Goal: Task Accomplishment & Management: Complete application form

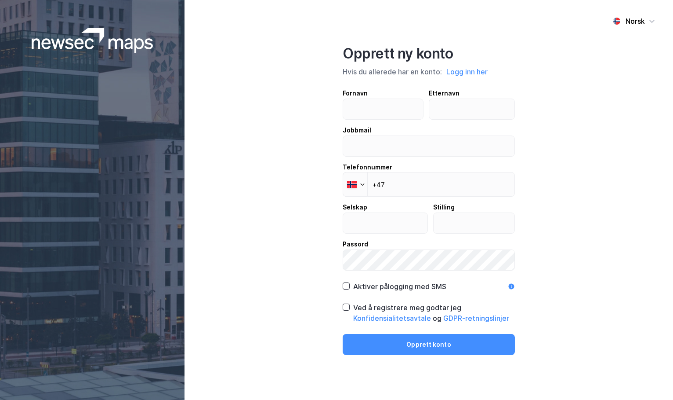
click at [614, 116] on div "Norsk Opprett ny konto Hvis du allerede har en konto: Logg inn her Fornavn Ette…" at bounding box center [429, 200] width 489 height 400
click at [384, 112] on input "text" at bounding box center [383, 109] width 80 height 20
type input "Anita"
type input "Boye"
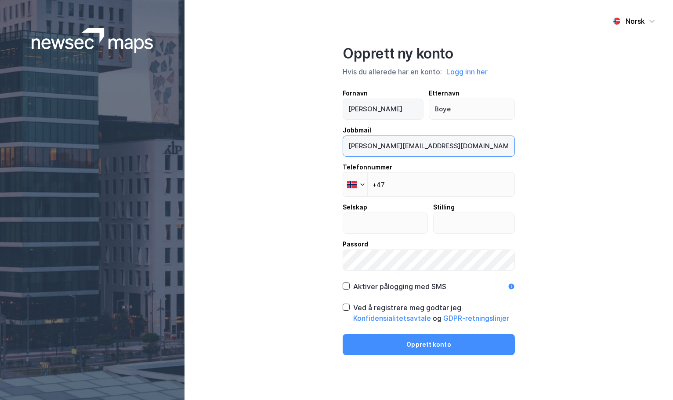
type input "anita@brauteneiendom.no"
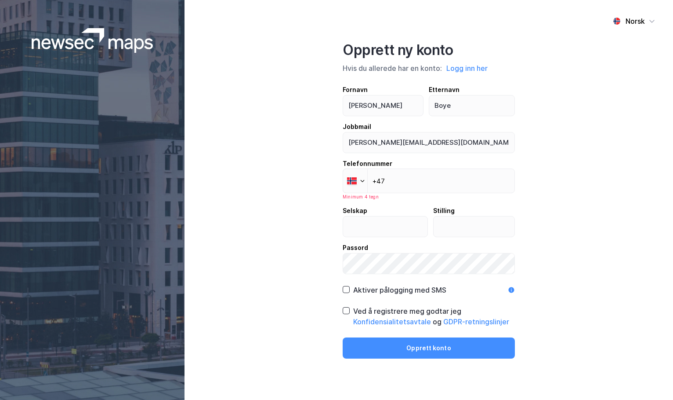
click at [597, 137] on div "Norsk Opprett ny konto Hvis du allerede har en konto: Logg inn her Fornavn Anit…" at bounding box center [429, 200] width 489 height 400
drag, startPoint x: 395, startPoint y: 143, endPoint x: 446, endPoint y: 144, distance: 51.0
click at [443, 144] on input "anita@brauteneiendom.no" at bounding box center [428, 142] width 171 height 20
click at [550, 144] on div "Norsk Opprett ny konto Hvis du allerede har en konto: Logg inn her Fornavn Anit…" at bounding box center [429, 200] width 489 height 400
drag, startPoint x: 328, startPoint y: 90, endPoint x: 340, endPoint y: 84, distance: 13.0
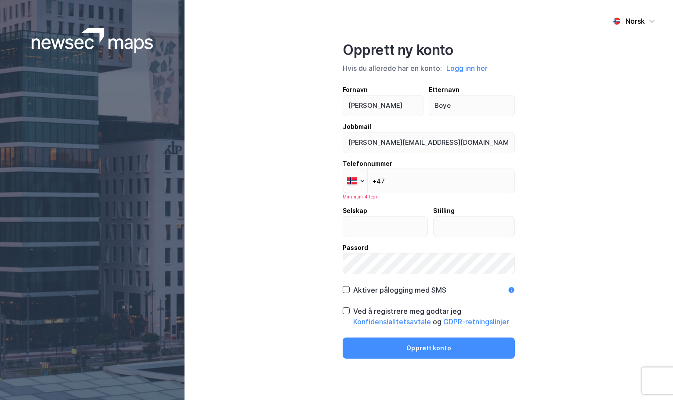
click at [328, 90] on div "Norsk Opprett ny konto Hvis du allerede har en konto: Logg inn her Fornavn Anit…" at bounding box center [429, 200] width 489 height 400
click at [431, 182] on input "+47" at bounding box center [429, 180] width 172 height 25
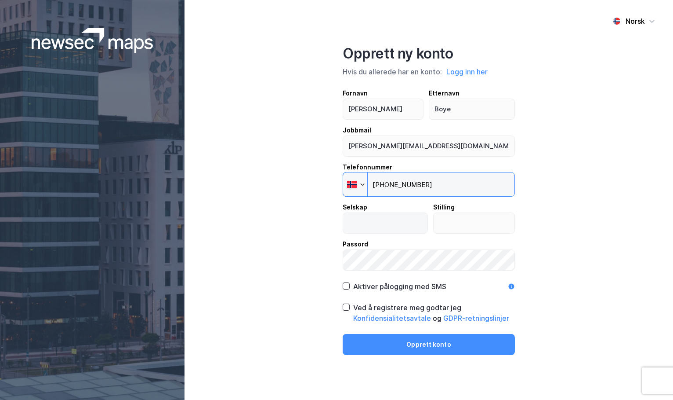
type input "+47 479 53 373"
click at [385, 225] on input "text" at bounding box center [385, 223] width 84 height 20
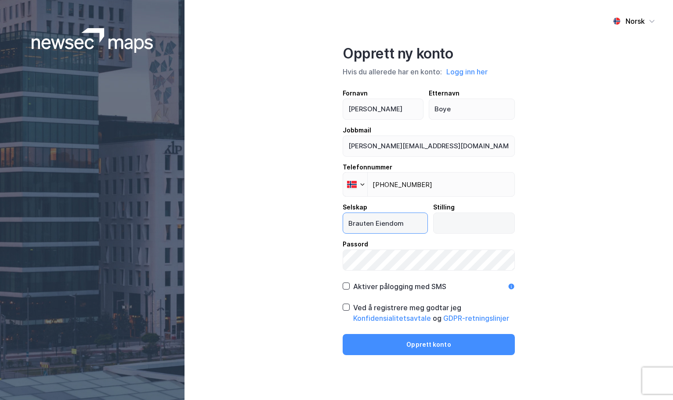
click at [423, 218] on div "Selskap Brauten Eiendom Stilling" at bounding box center [429, 218] width 172 height 32
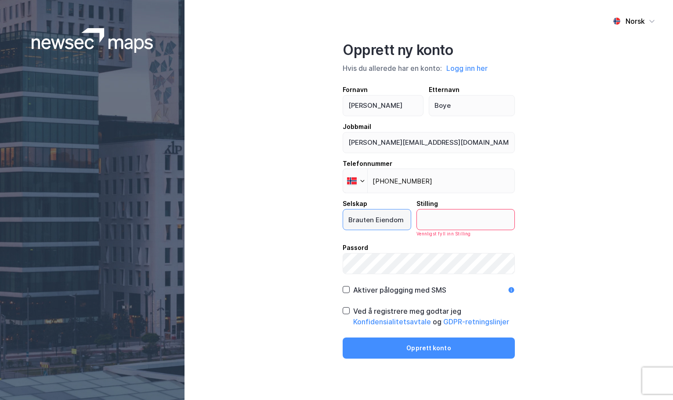
click at [411, 221] on input "Brauten Eiendom" at bounding box center [377, 219] width 68 height 20
type input "Brauten Eiendom AS"
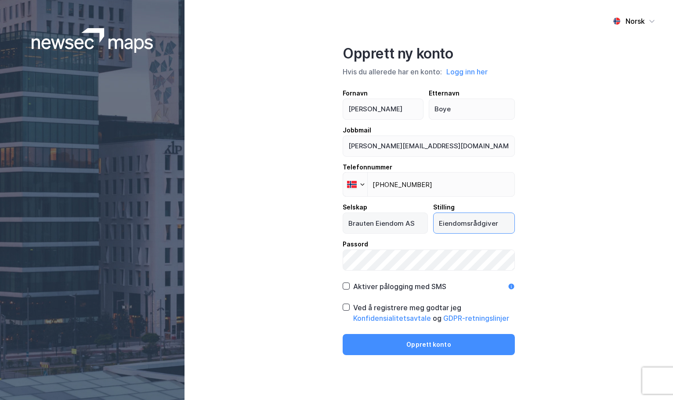
type input "Eiendomsrådgiver"
click at [205, 259] on div "Norsk Opprett ny konto Hvis du allerede har en konto: Logg inn her Fornavn Anit…" at bounding box center [429, 200] width 489 height 400
click at [600, 236] on div "Norsk Opprett ny konto Hvis du allerede har en konto: Logg inn her Fornavn Anit…" at bounding box center [429, 200] width 489 height 400
click at [345, 305] on icon at bounding box center [346, 307] width 6 height 6
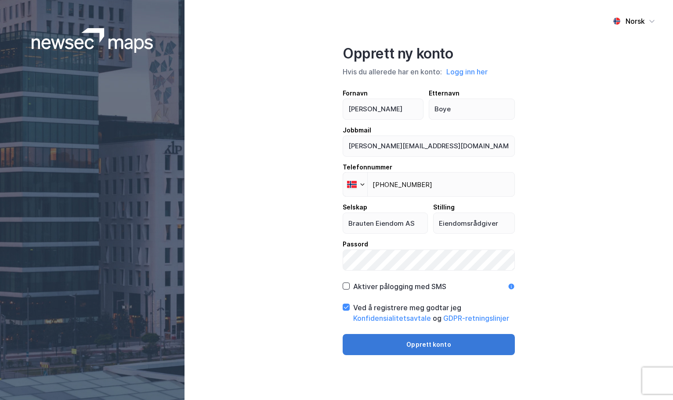
click at [443, 345] on button "Opprett konto" at bounding box center [429, 344] width 172 height 21
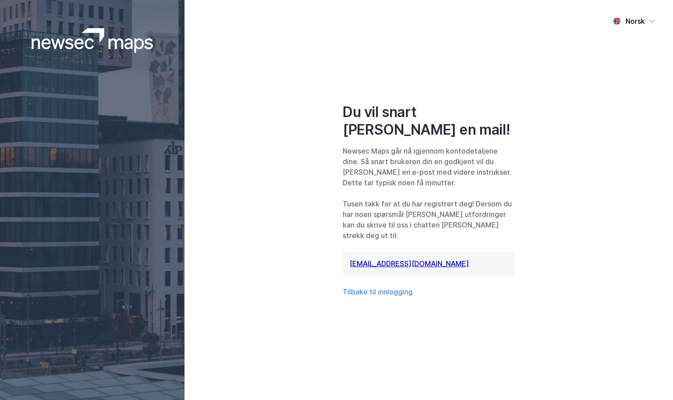
click at [549, 167] on div "Norsk Du vil snart motta en mail! Newsec Maps går nå igjennom kontodetaljene di…" at bounding box center [429, 200] width 489 height 400
click at [566, 174] on div "Norsk Du vil snart motta en mail! Newsec Maps går nå igjennom kontodetaljene di…" at bounding box center [429, 200] width 489 height 400
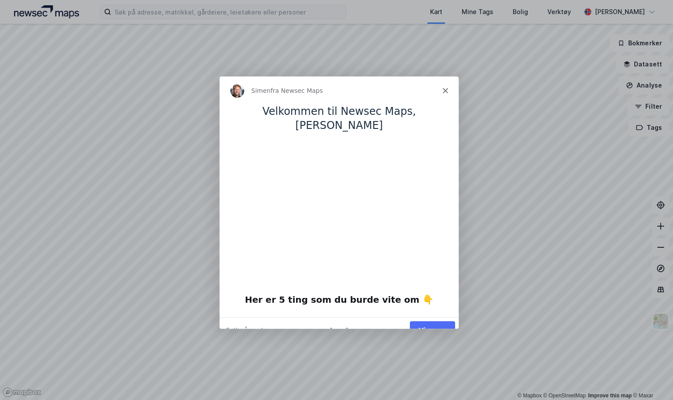
click at [640, 11] on div "Product tour overlay" at bounding box center [336, 200] width 673 height 400
click at [436, 320] on button "Vis meg" at bounding box center [432, 329] width 45 height 18
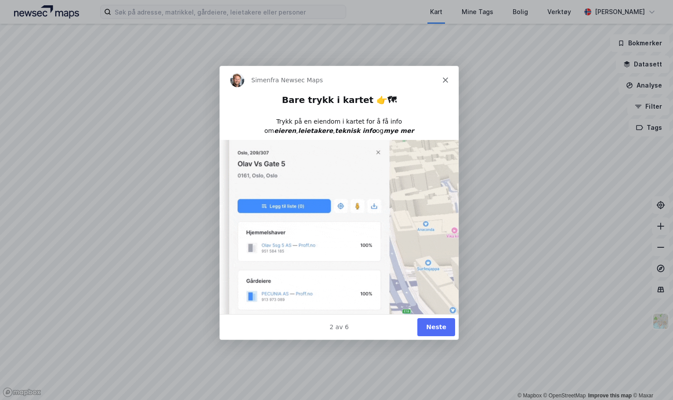
click at [436, 309] on img "Intercom messenger" at bounding box center [338, 228] width 239 height 179
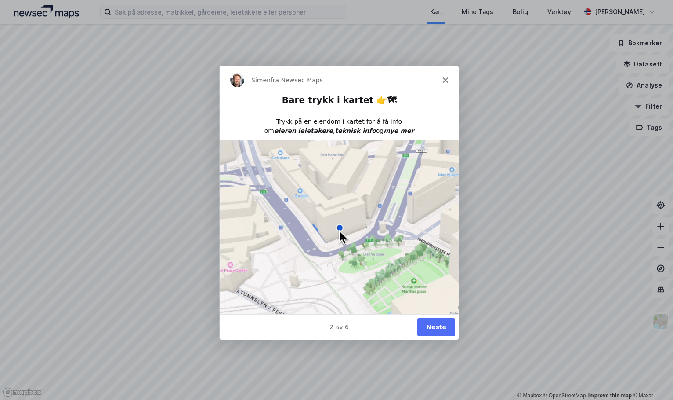
click at [438, 329] on button "Neste" at bounding box center [436, 326] width 38 height 18
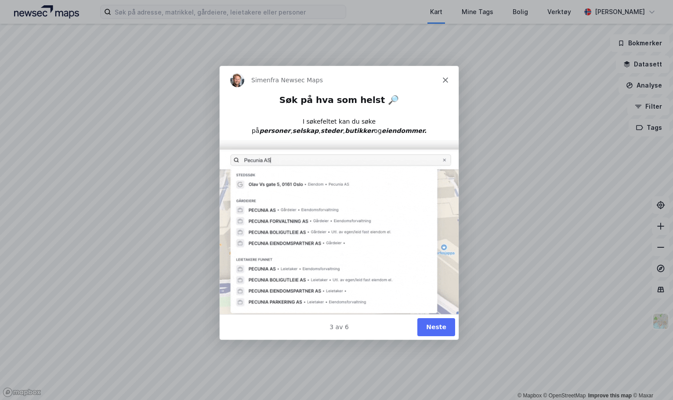
click at [449, 325] on button "Neste" at bounding box center [436, 326] width 38 height 18
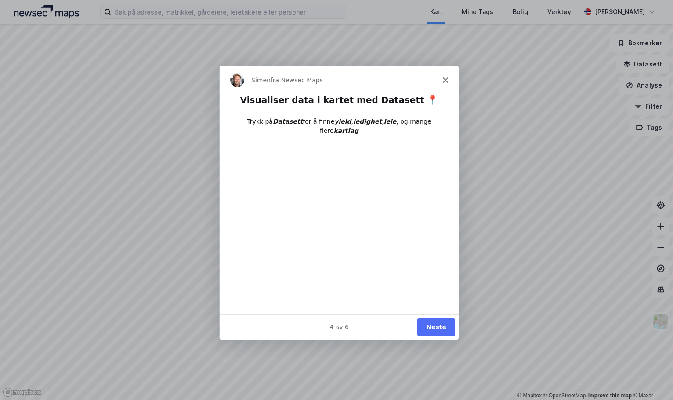
click at [449, 325] on button "Neste" at bounding box center [436, 326] width 38 height 18
click at [432, 322] on button "Neste" at bounding box center [436, 326] width 38 height 18
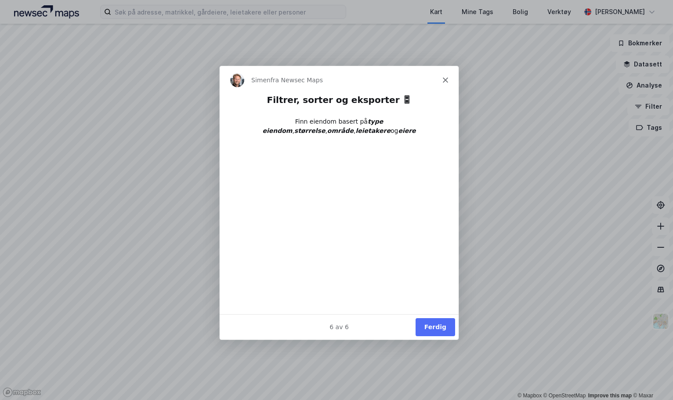
click at [432, 322] on button "Ferdig" at bounding box center [435, 326] width 40 height 18
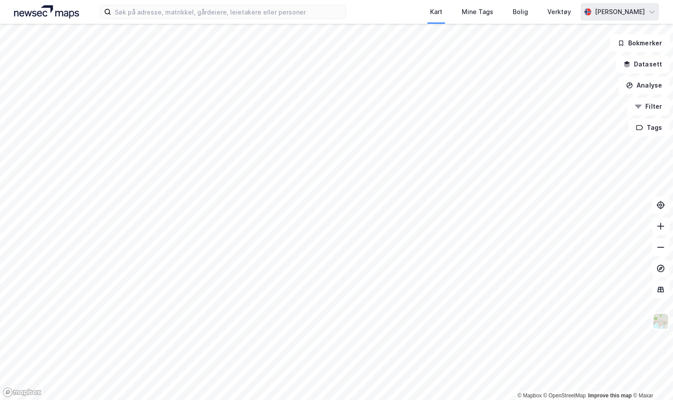
click at [647, 14] on div "Anita Boye" at bounding box center [620, 12] width 78 height 18
click at [593, 52] on div "Logg ut" at bounding box center [602, 54] width 114 height 21
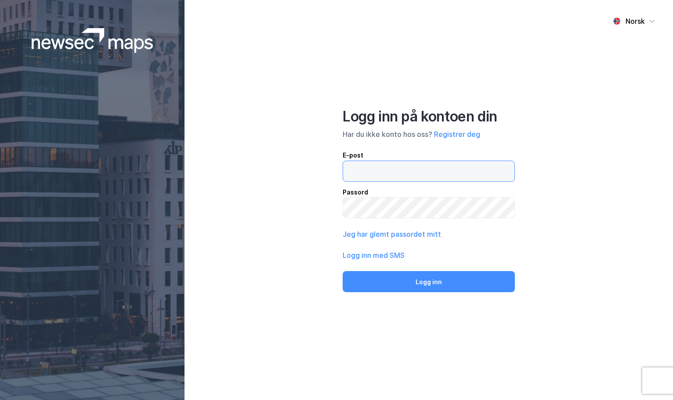
click at [379, 171] on input "email" at bounding box center [428, 171] width 171 height 20
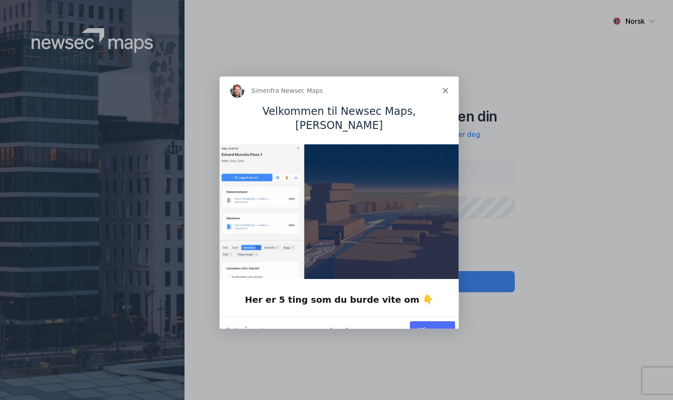
click at [451, 88] on div "Simen fra Newsec Maps" at bounding box center [338, 90] width 239 height 28
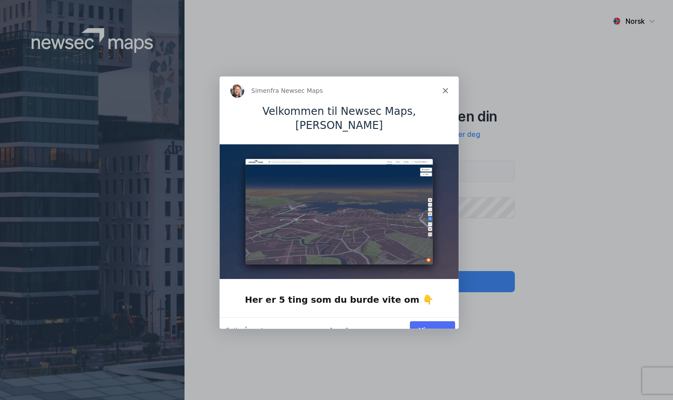
click at [448, 87] on div "Simen fra Newsec Maps" at bounding box center [338, 90] width 239 height 28
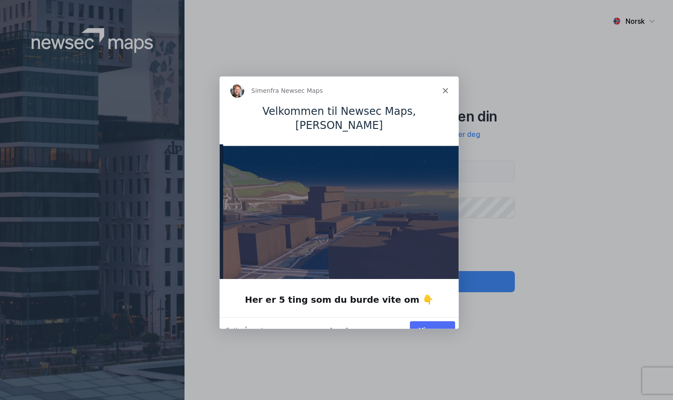
click at [444, 89] on polygon "Lukk" at bounding box center [445, 89] width 5 height 5
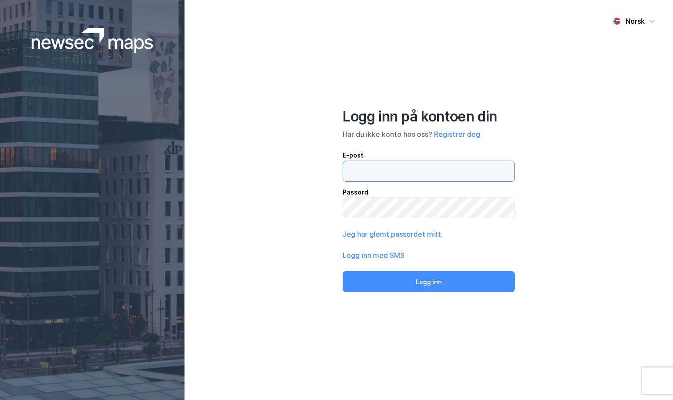
click at [411, 171] on input "email" at bounding box center [428, 171] width 171 height 20
type input "anita@brauteneiendom.no"
click at [343, 271] on button "Logg inn" at bounding box center [429, 281] width 172 height 21
